Goal: Task Accomplishment & Management: Use online tool/utility

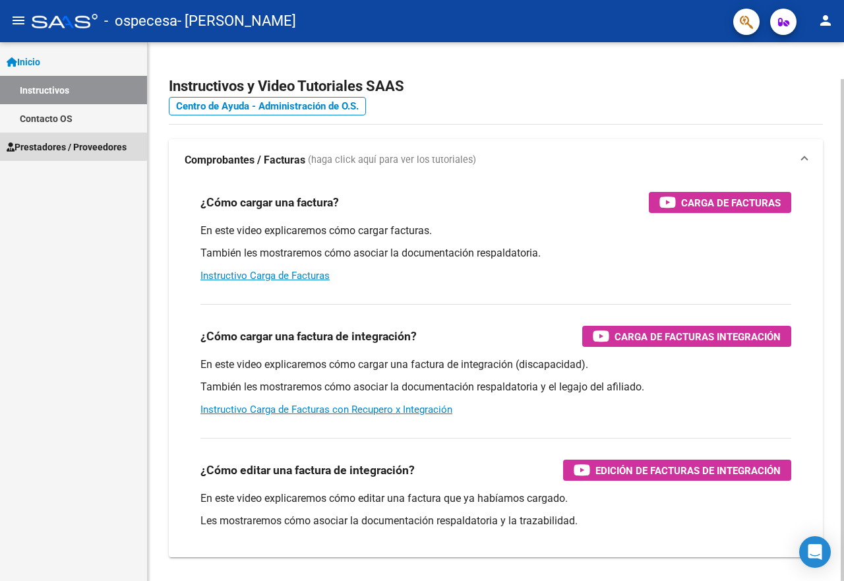
drag, startPoint x: 53, startPoint y: 144, endPoint x: 163, endPoint y: 172, distance: 114.3
click at [53, 144] on span "Prestadores / Proveedores" at bounding box center [67, 147] width 120 height 14
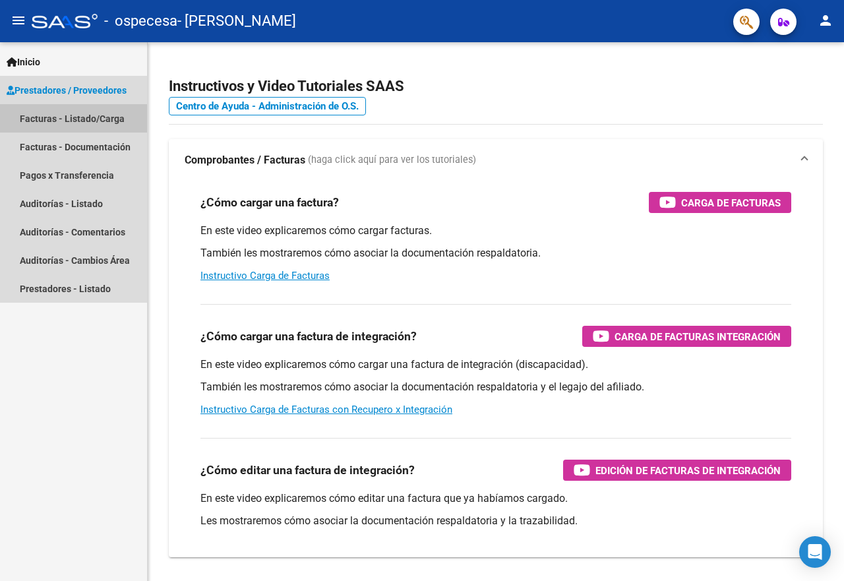
click at [111, 124] on link "Facturas - Listado/Carga" at bounding box center [73, 118] width 147 height 28
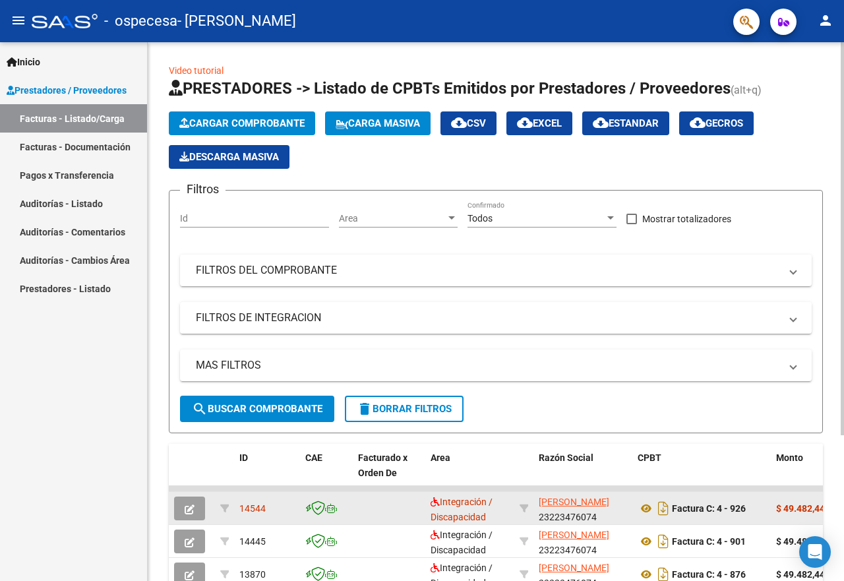
scroll to position [132, 0]
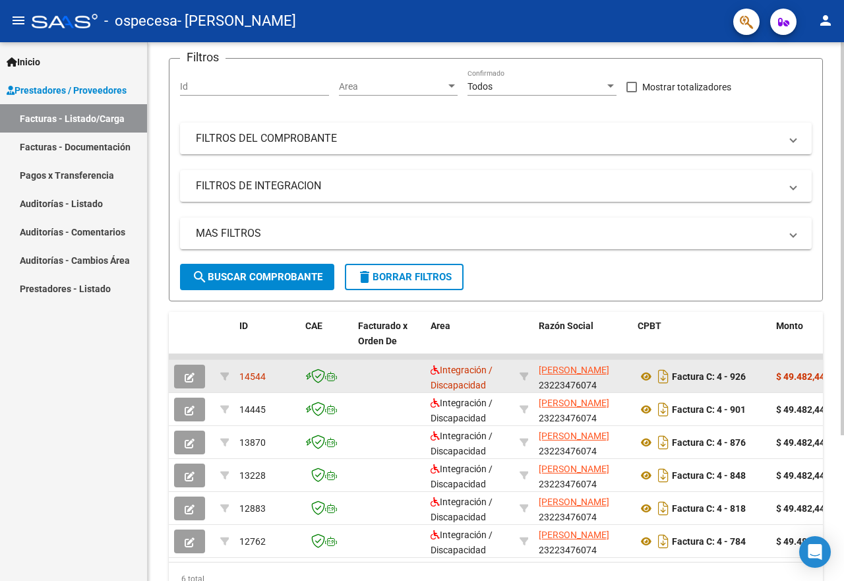
click at [180, 376] on button "button" at bounding box center [189, 376] width 31 height 24
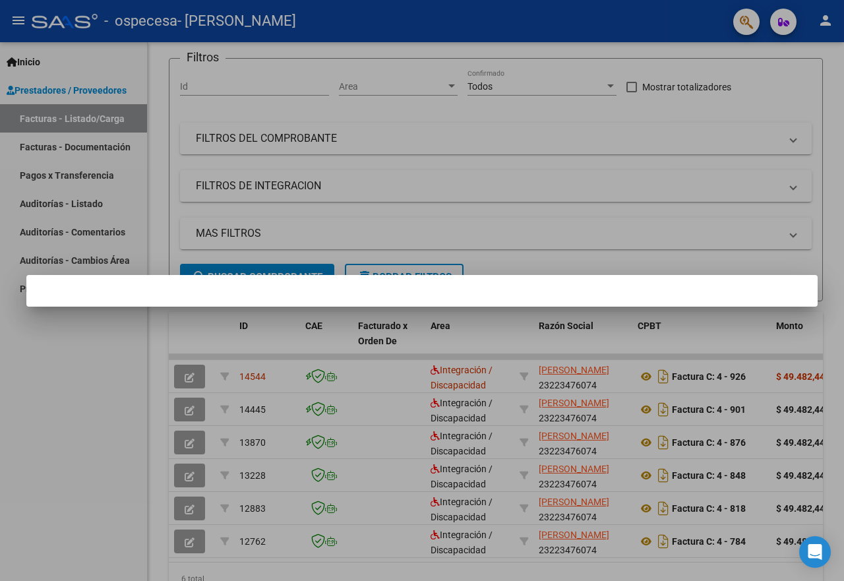
click at [183, 410] on div at bounding box center [422, 290] width 844 height 581
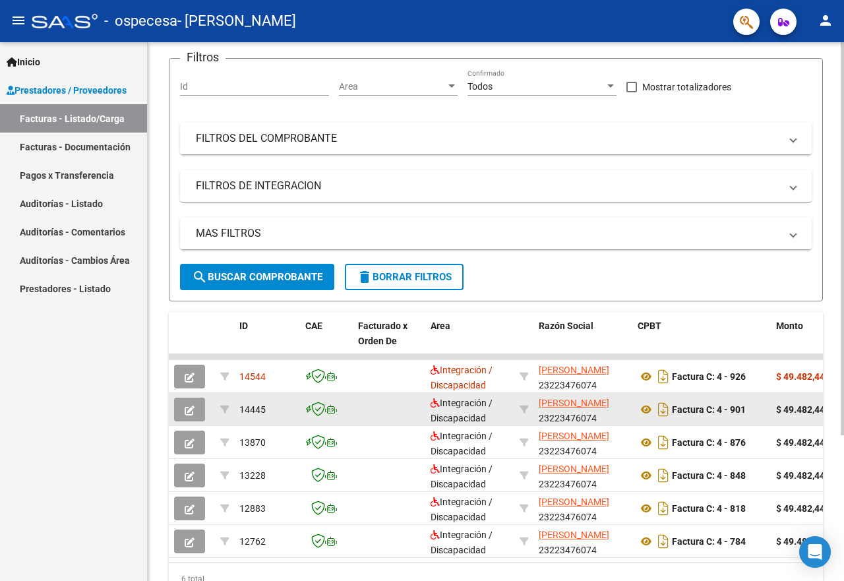
click at [185, 410] on icon "button" at bounding box center [190, 410] width 10 height 10
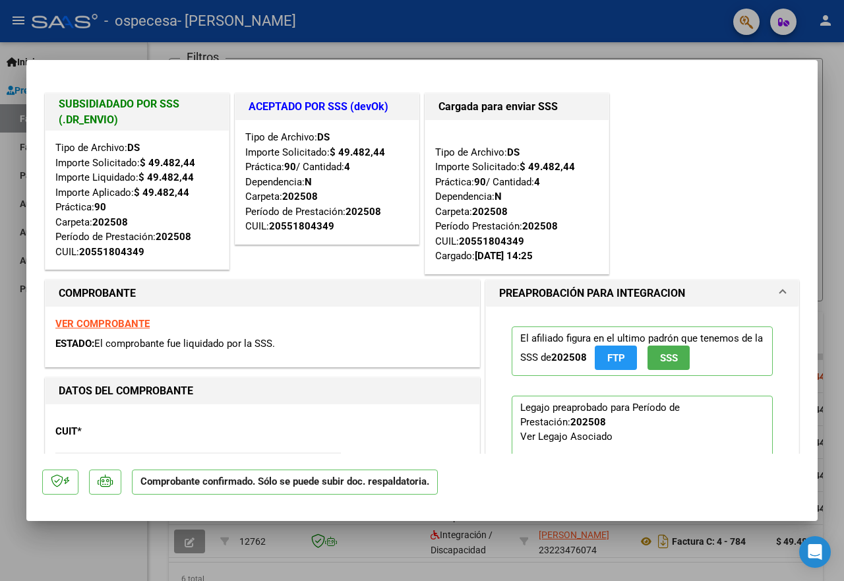
click at [322, 48] on div at bounding box center [422, 290] width 844 height 581
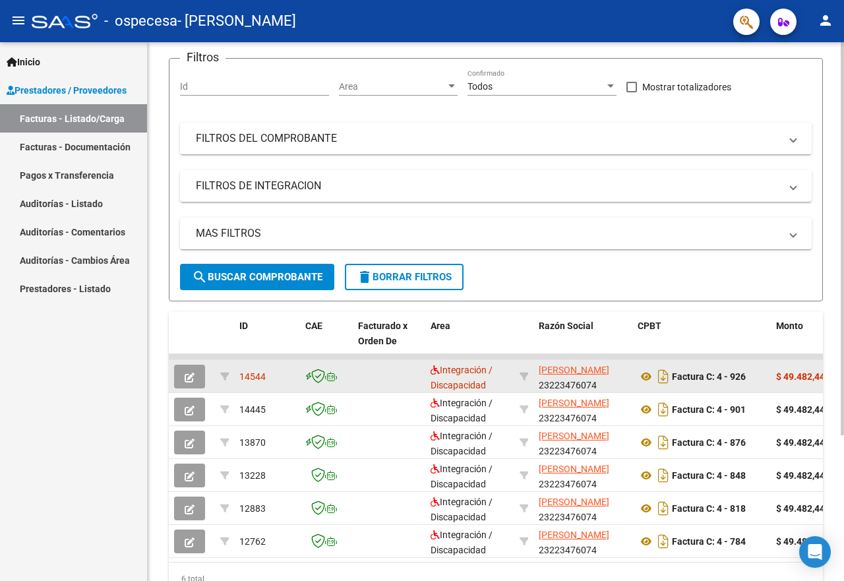
click at [198, 374] on button "button" at bounding box center [189, 376] width 31 height 24
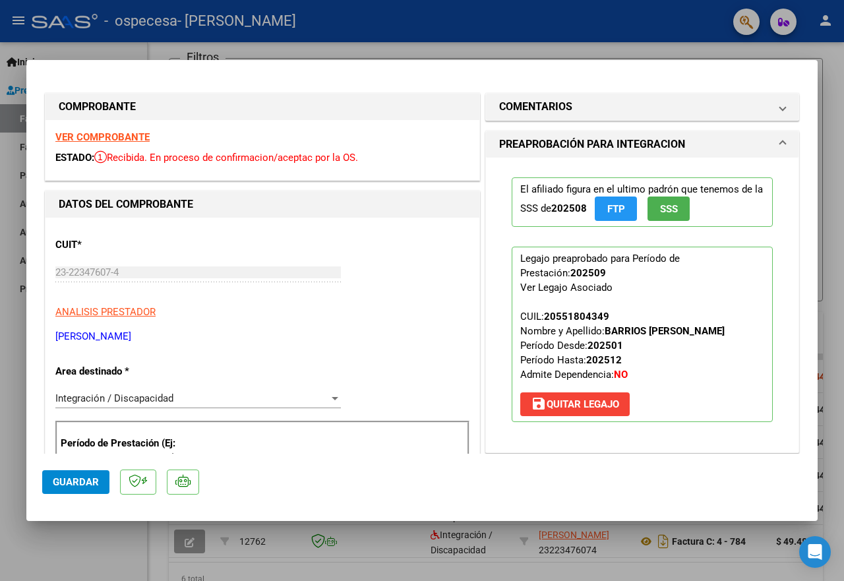
drag, startPoint x: 439, startPoint y: 47, endPoint x: 426, endPoint y: 53, distance: 13.6
click at [438, 47] on div at bounding box center [422, 290] width 844 height 581
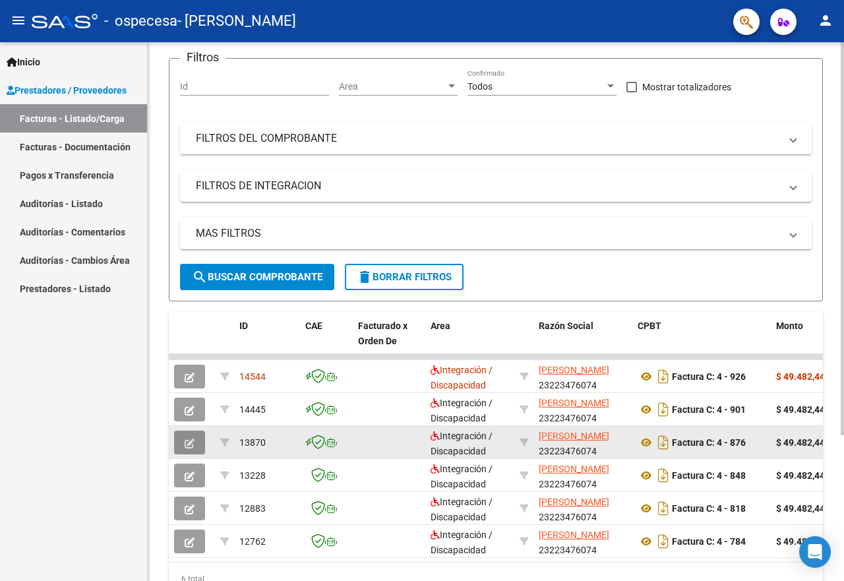
click at [185, 442] on icon "button" at bounding box center [190, 443] width 10 height 10
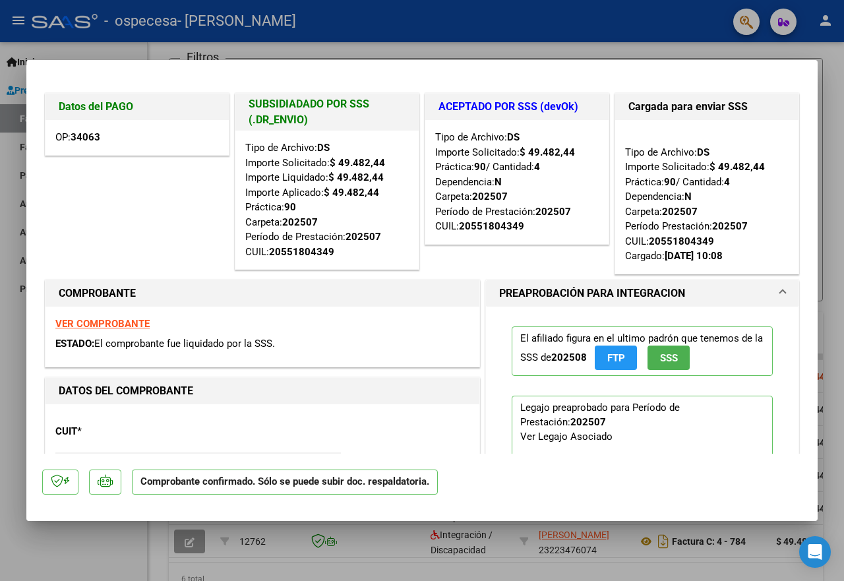
click at [305, 41] on div at bounding box center [422, 290] width 844 height 581
